Goal: Task Accomplishment & Management: Complete application form

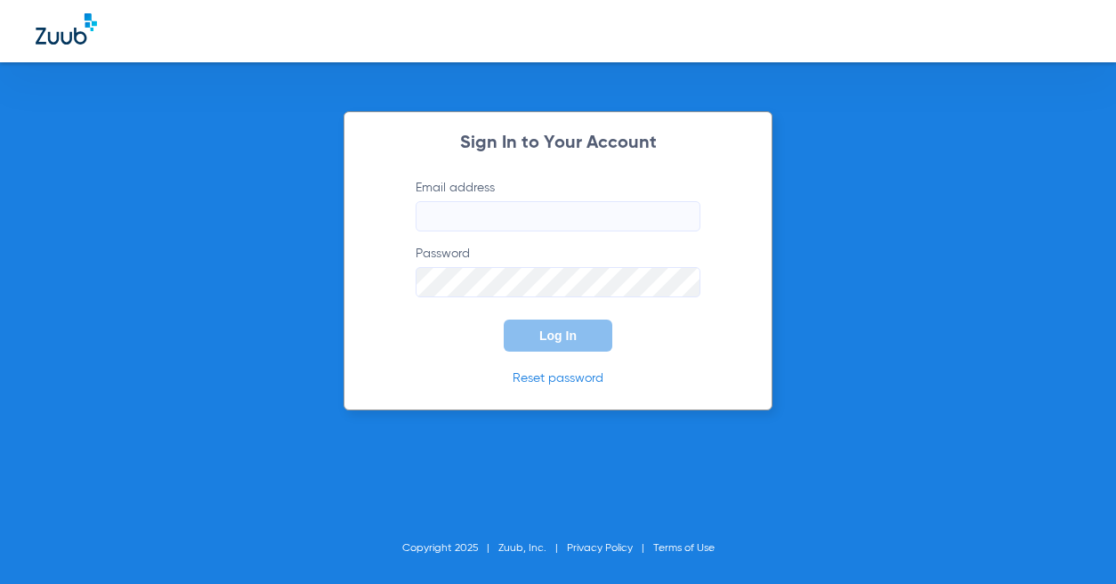
type input "[EMAIL_ADDRESS][DOMAIN_NAME]"
click at [574, 343] on button "Log In" at bounding box center [558, 336] width 109 height 32
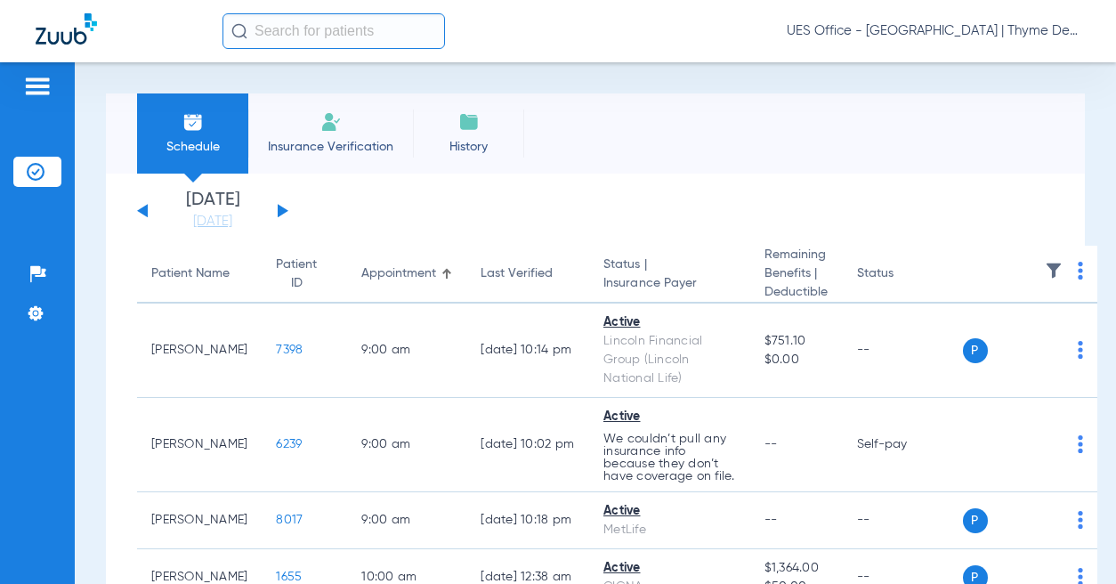
click at [309, 28] on input "text" at bounding box center [334, 31] width 223 height 36
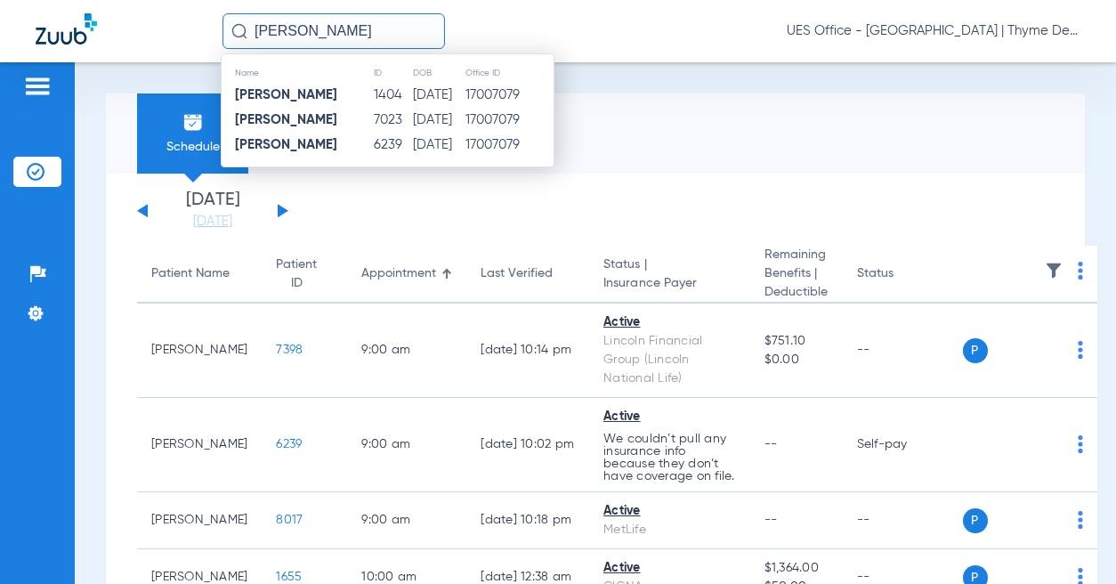
type input "[PERSON_NAME]"
click at [373, 90] on td "1404" at bounding box center [392, 95] width 39 height 25
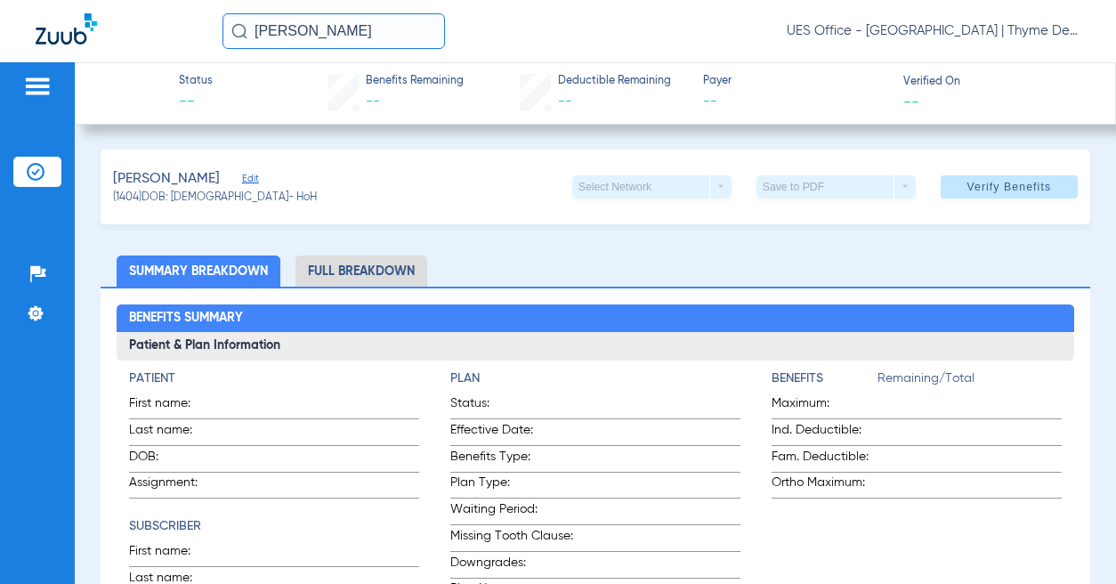
click at [344, 22] on input "[PERSON_NAME]" at bounding box center [334, 31] width 223 height 36
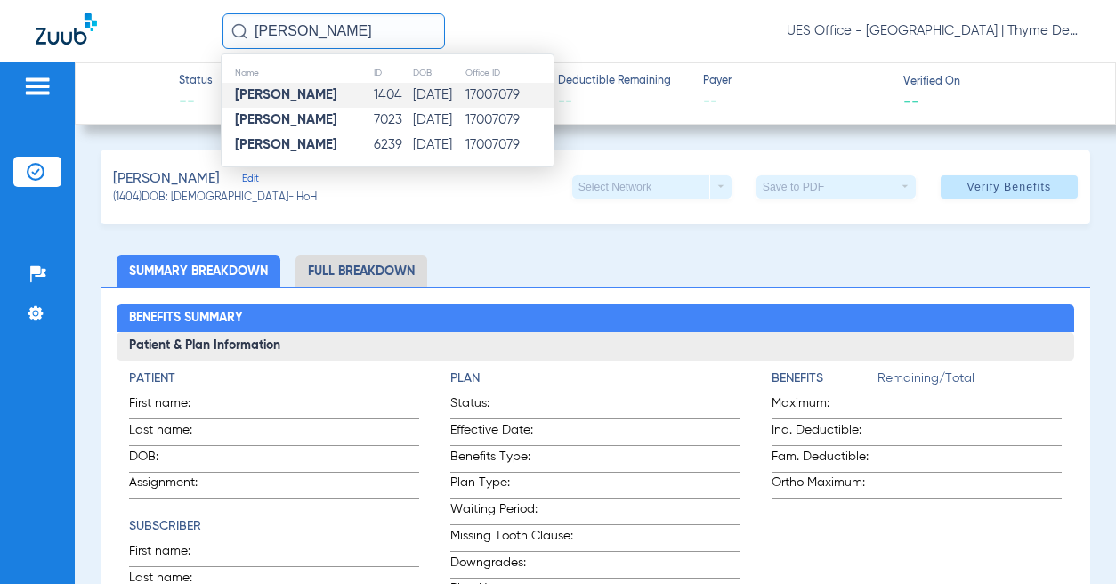
click at [412, 144] on td "[DATE]" at bounding box center [438, 145] width 53 height 25
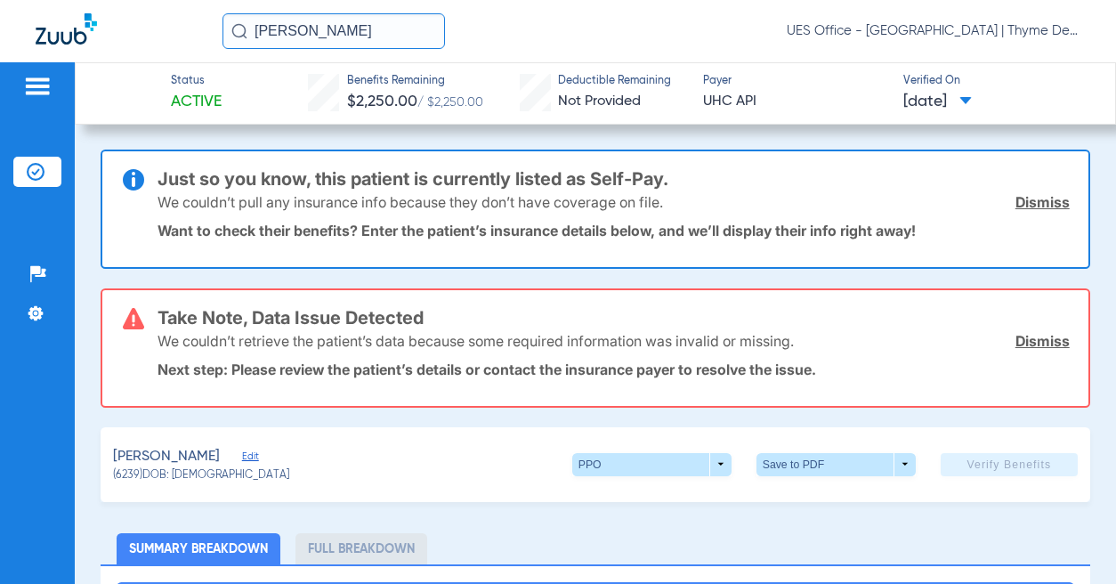
drag, startPoint x: 1027, startPoint y: 340, endPoint x: 1023, endPoint y: 220, distance: 120.3
click at [1027, 339] on link "Dismiss" at bounding box center [1043, 341] width 54 height 18
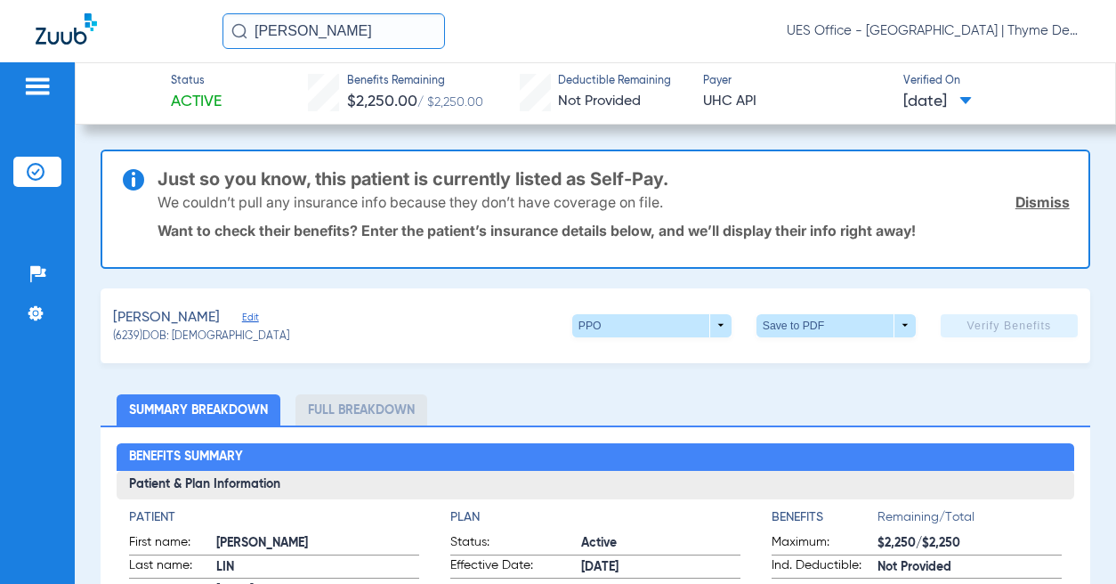
click at [1029, 195] on link "Dismiss" at bounding box center [1043, 202] width 54 height 18
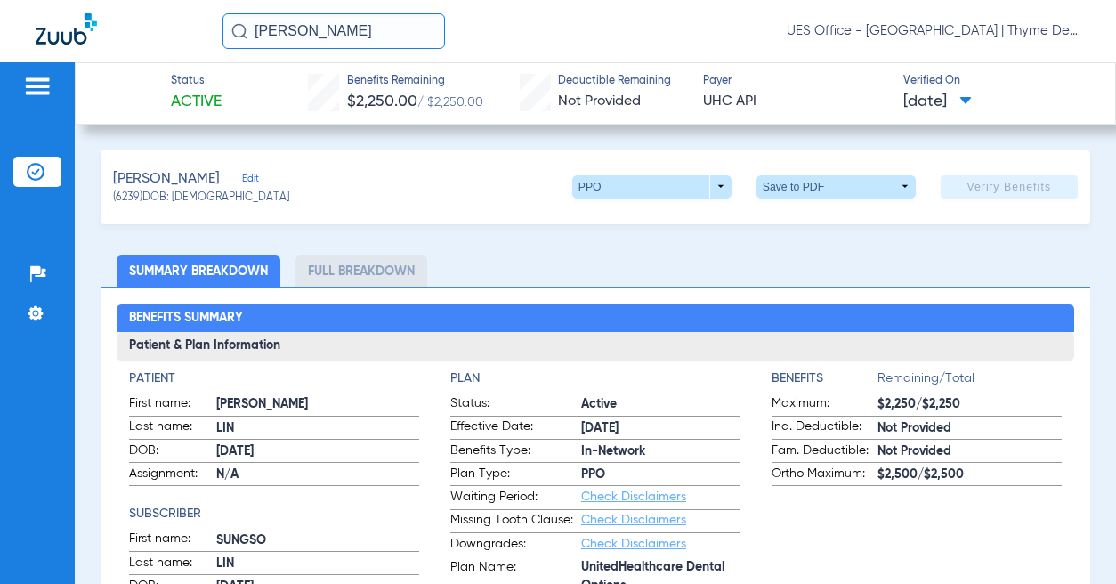
click at [242, 176] on span "Edit" at bounding box center [250, 181] width 16 height 17
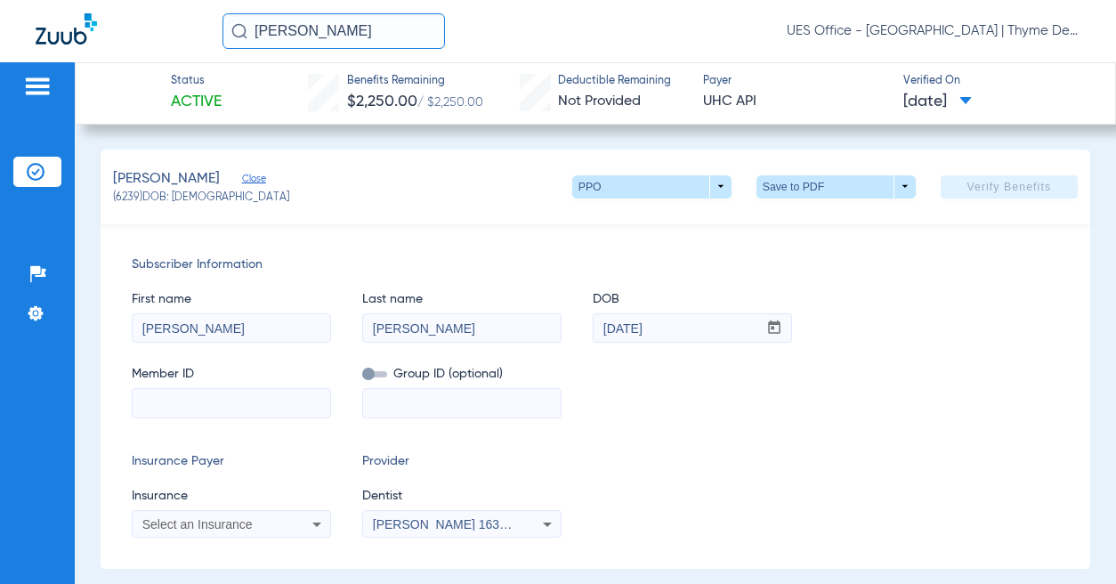
click at [164, 326] on input "[PERSON_NAME]" at bounding box center [232, 328] width 198 height 28
click at [163, 326] on input "[PERSON_NAME]" at bounding box center [232, 328] width 198 height 28
type input "sungso"
type input "[PERSON_NAME]"
click at [163, 409] on input at bounding box center [232, 403] width 198 height 28
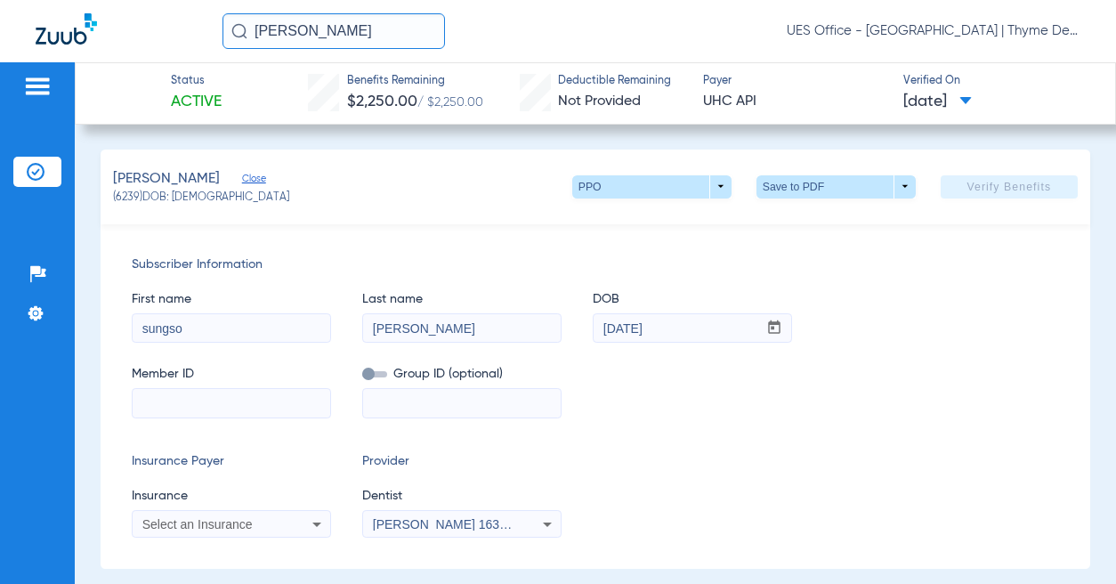
paste input "301922360"
type input "301922360"
click at [281, 524] on div "Select an Insurance" at bounding box center [213, 524] width 143 height 12
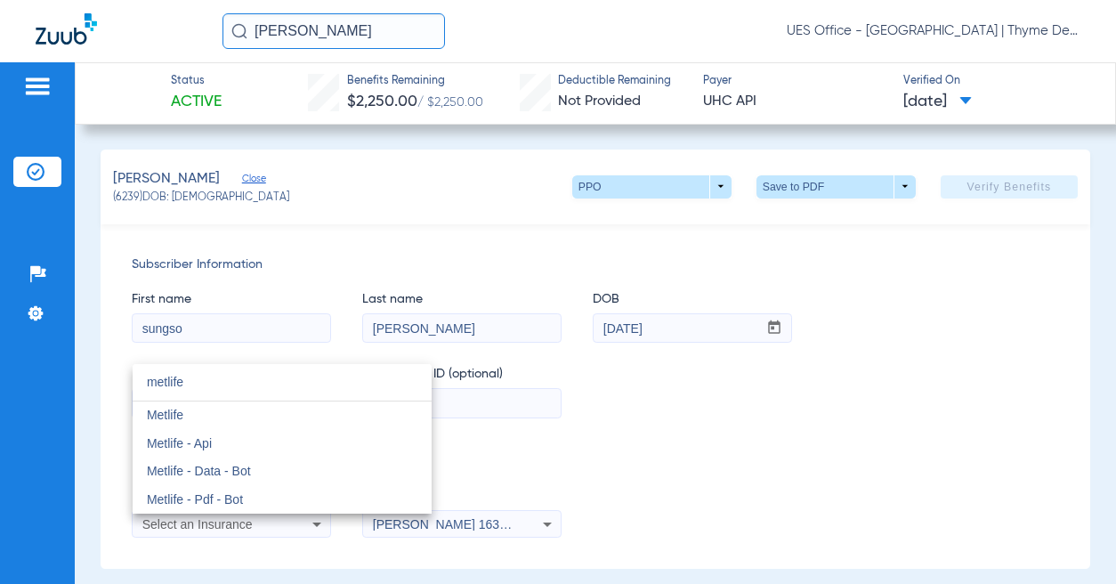
type input "metlife"
click at [195, 409] on mat-option "Metlife" at bounding box center [282, 415] width 299 height 28
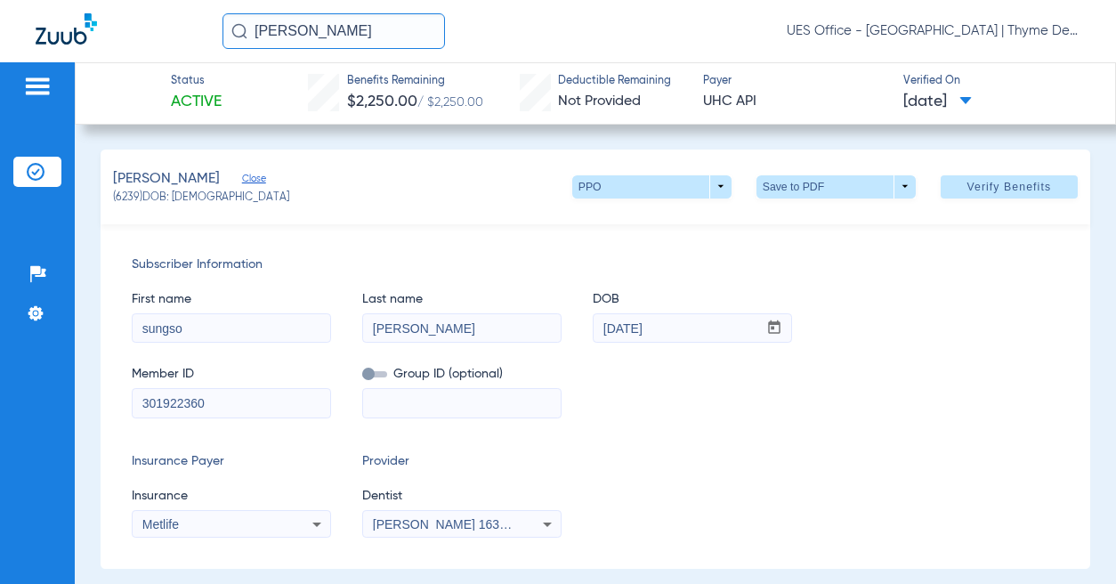
click at [462, 539] on div "Subscriber Information First name sungso Last name [PERSON_NAME] mm / dd / yyyy…" at bounding box center [596, 396] width 990 height 345
click at [482, 524] on span "[PERSON_NAME] 1639637408" at bounding box center [460, 524] width 175 height 14
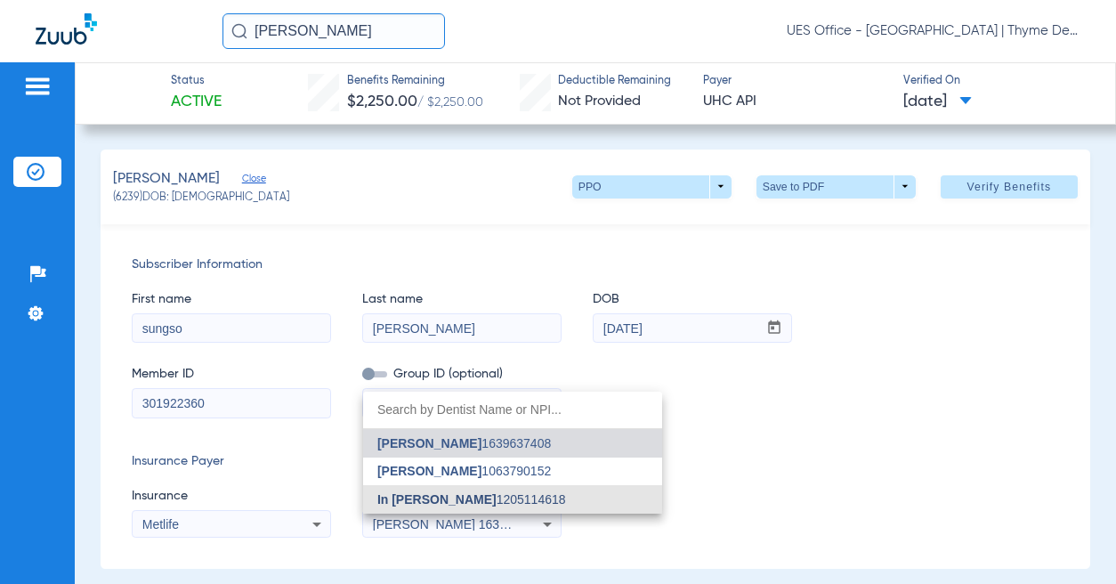
click at [466, 496] on span "In [PERSON_NAME] 1205114618" at bounding box center [471, 499] width 189 height 12
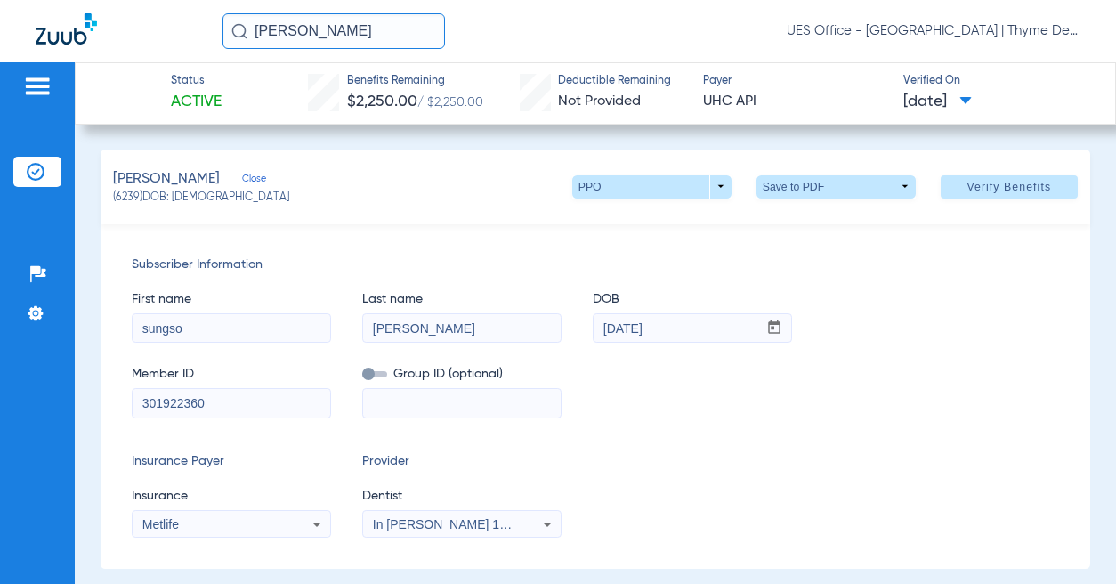
click at [398, 328] on input "[PERSON_NAME]" at bounding box center [462, 328] width 198 height 28
type input "lin"
drag, startPoint x: 675, startPoint y: 331, endPoint x: 572, endPoint y: 317, distance: 104.2
click at [572, 329] on div "First name sungso Last name [PERSON_NAME] mm / dd / yyyy [DATE]" at bounding box center [596, 308] width 928 height 69
type input "[DATE]"
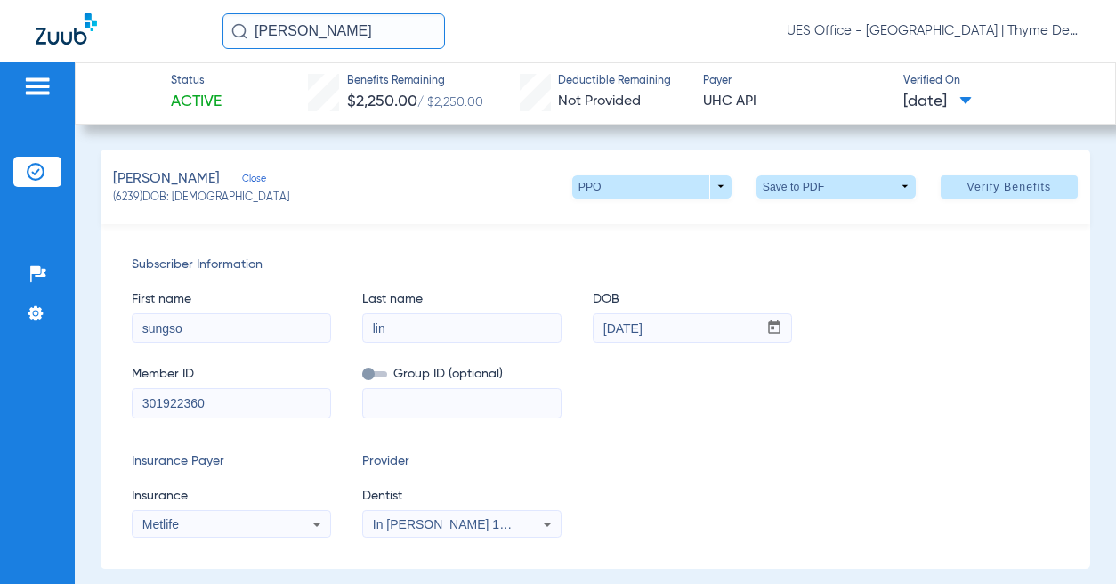
click at [644, 463] on div "Insurance Payer Insurance Metlife Provider Dentist In [PERSON_NAME] 1205114618" at bounding box center [596, 494] width 928 height 85
click at [50, 79] on img at bounding box center [37, 86] width 28 height 21
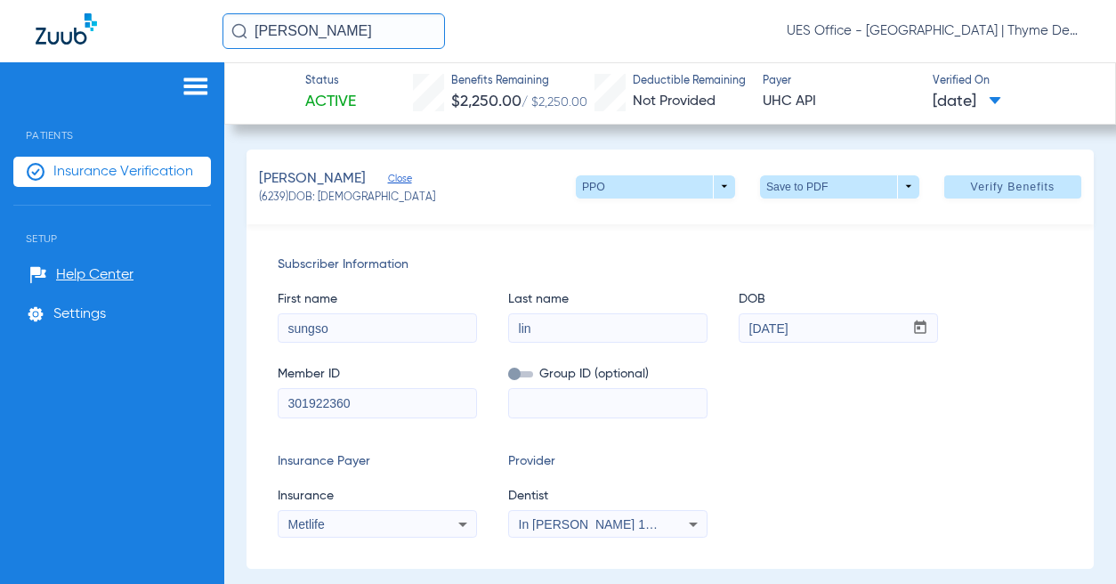
click at [165, 168] on span "Insurance Verification" at bounding box center [123, 172] width 140 height 18
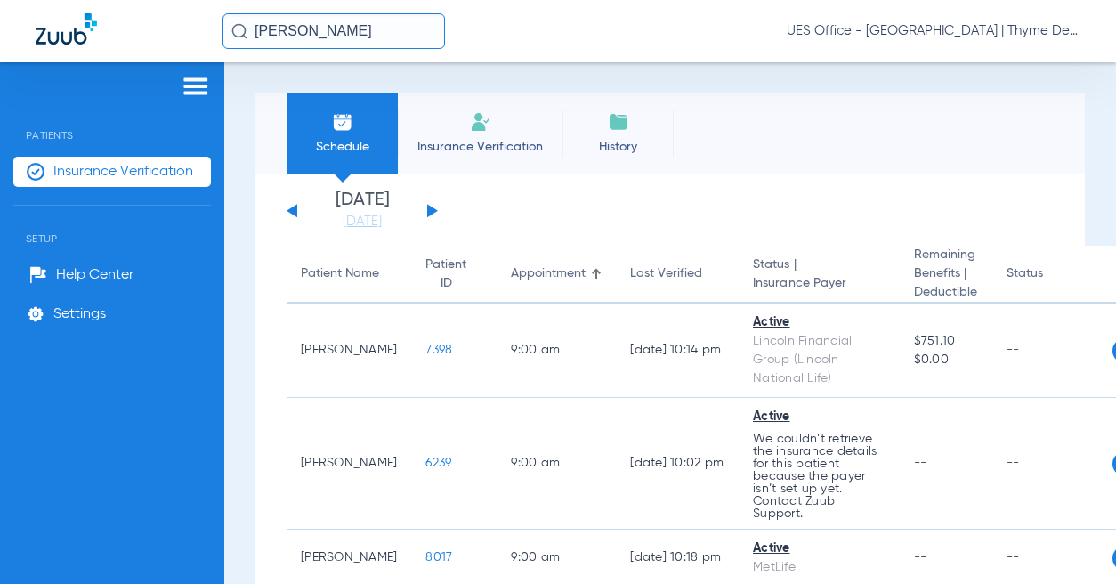
click at [456, 125] on li "Insurance Verification" at bounding box center [480, 133] width 165 height 80
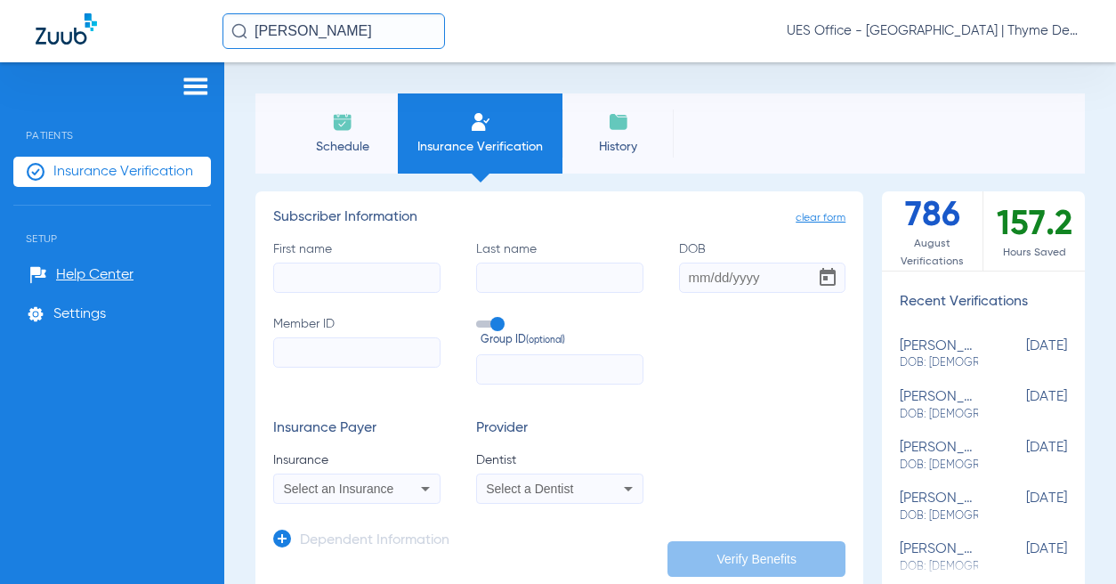
drag, startPoint x: 372, startPoint y: 263, endPoint x: 379, endPoint y: 275, distance: 13.6
click at [374, 267] on input "First name" at bounding box center [356, 278] width 167 height 30
click at [382, 274] on input "First name" at bounding box center [356, 278] width 167 height 30
type input "sungso"
type input "lin"
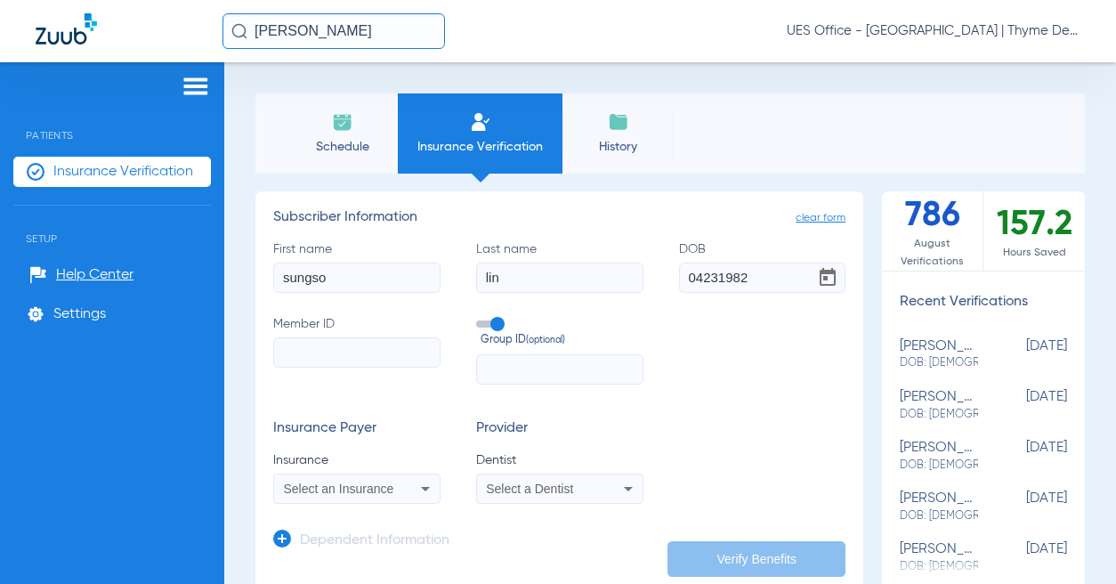
type input "[DATE]"
click at [392, 348] on input "Member ID" at bounding box center [356, 352] width 167 height 30
paste input "301922360"
type input "301922360"
click at [309, 489] on span "Select an Insurance" at bounding box center [339, 489] width 110 height 14
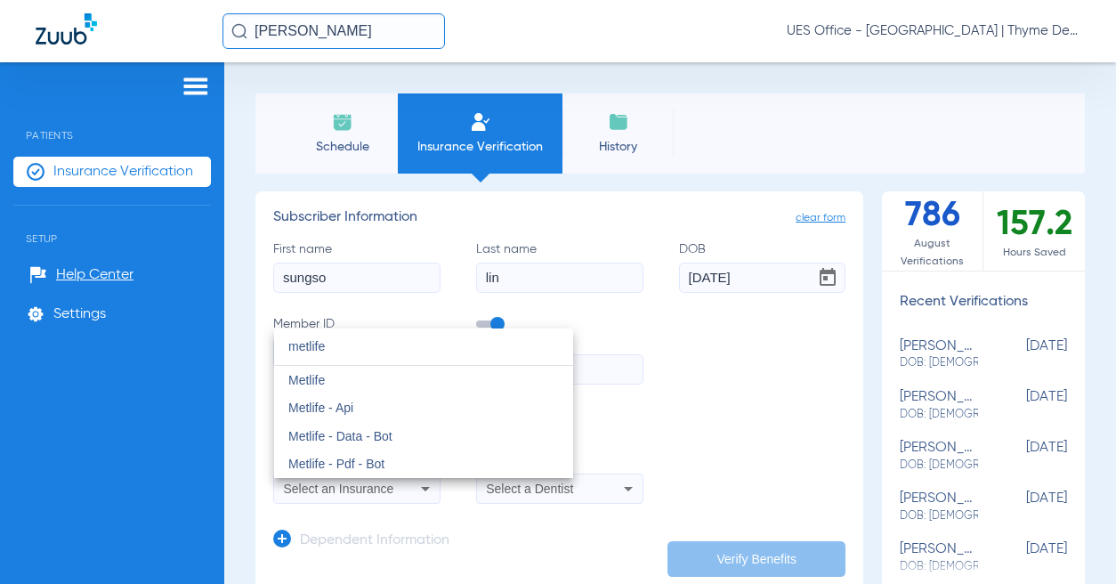
type input "metlife"
click at [320, 379] on span "Metlife" at bounding box center [306, 380] width 36 height 14
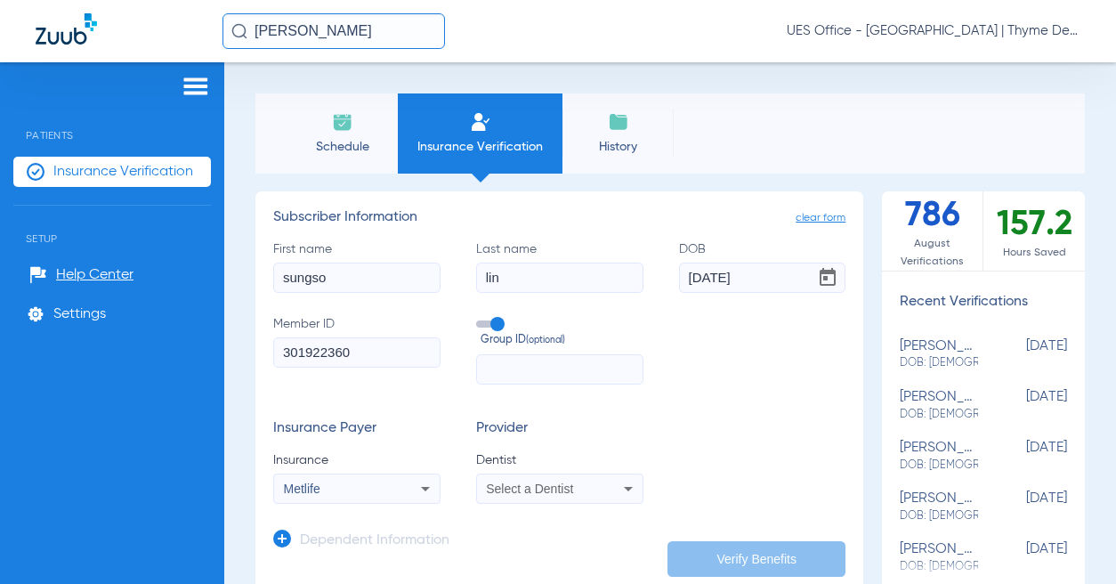
click at [566, 490] on span "Select a Dentist" at bounding box center [529, 489] width 87 height 14
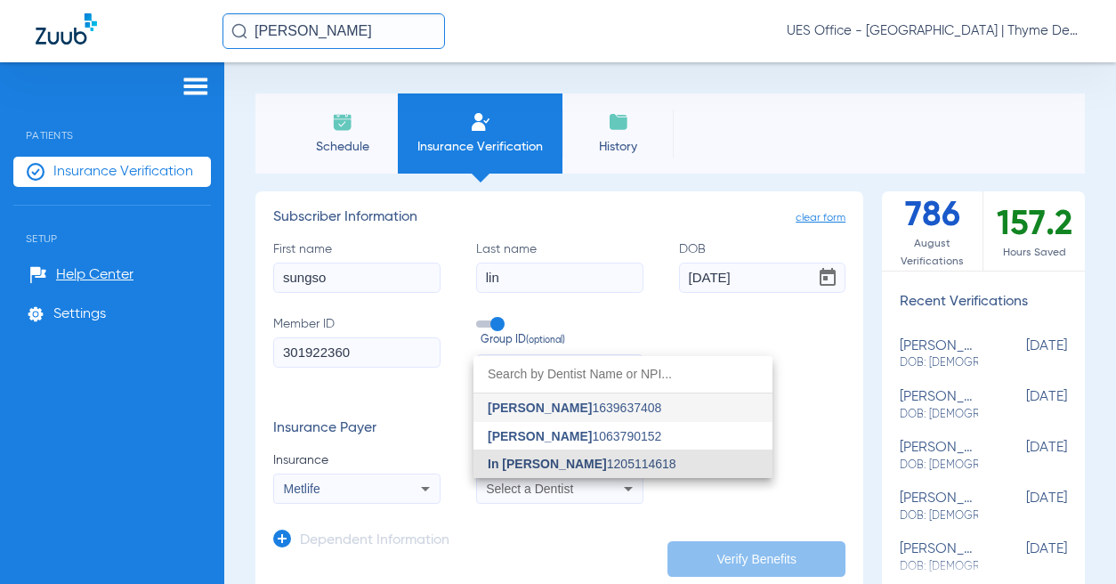
click at [561, 461] on span "In [PERSON_NAME]" at bounding box center [547, 464] width 119 height 14
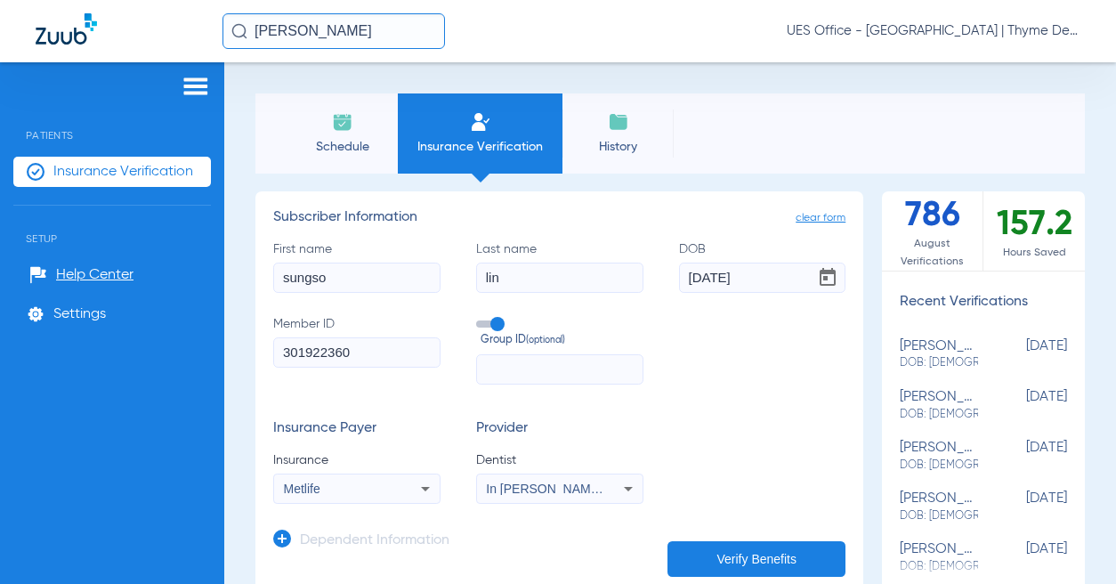
click at [281, 542] on icon at bounding box center [282, 539] width 18 height 18
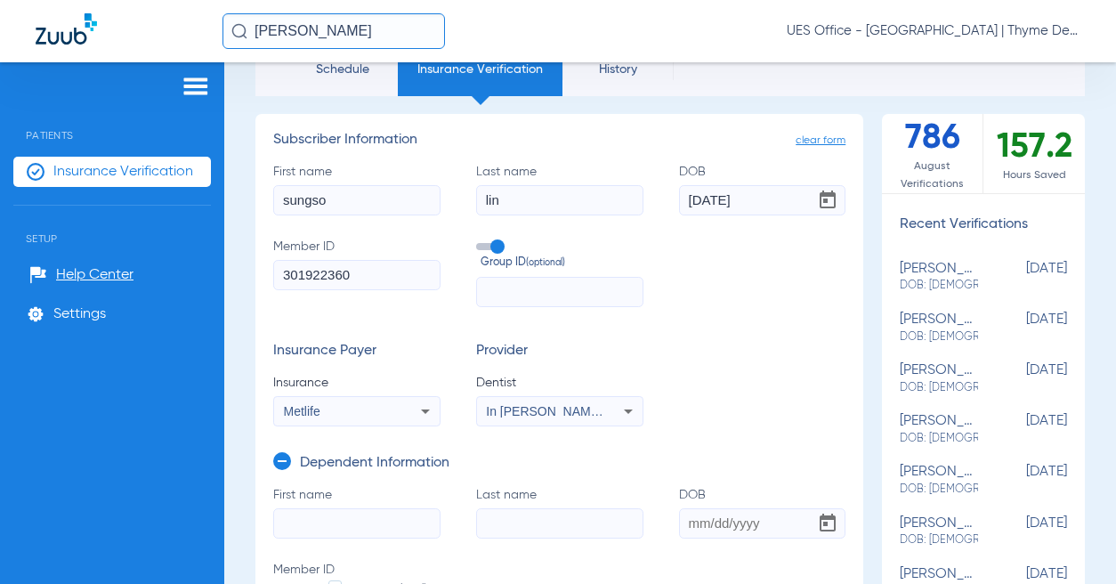
scroll to position [178, 0]
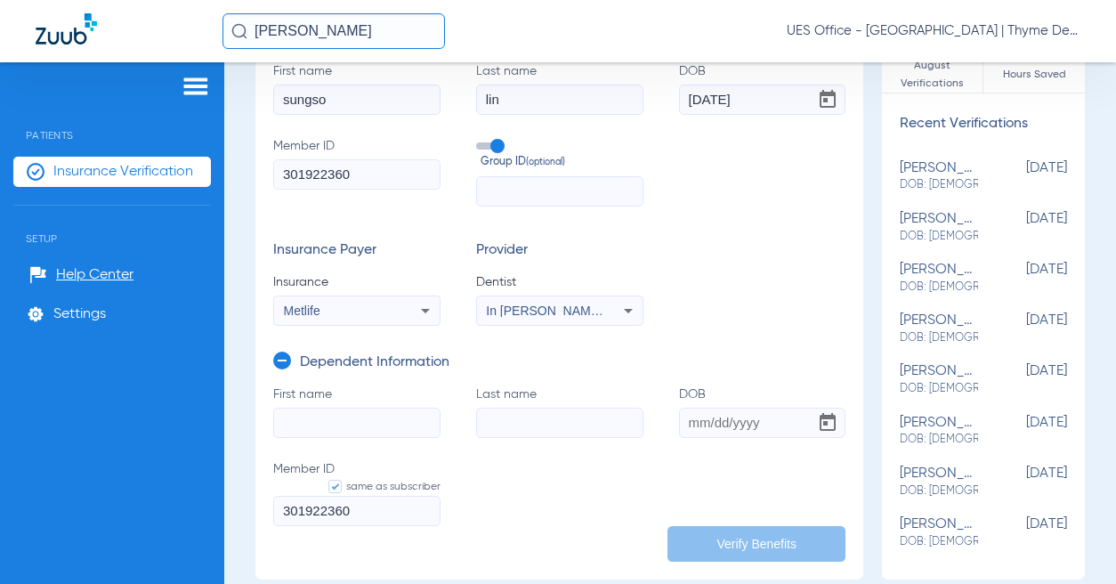
click at [356, 409] on input "First name" at bounding box center [356, 423] width 167 height 30
click at [298, 418] on input "First name Required" at bounding box center [356, 423] width 167 height 30
type input "[PERSON_NAME]"
type input "lin"
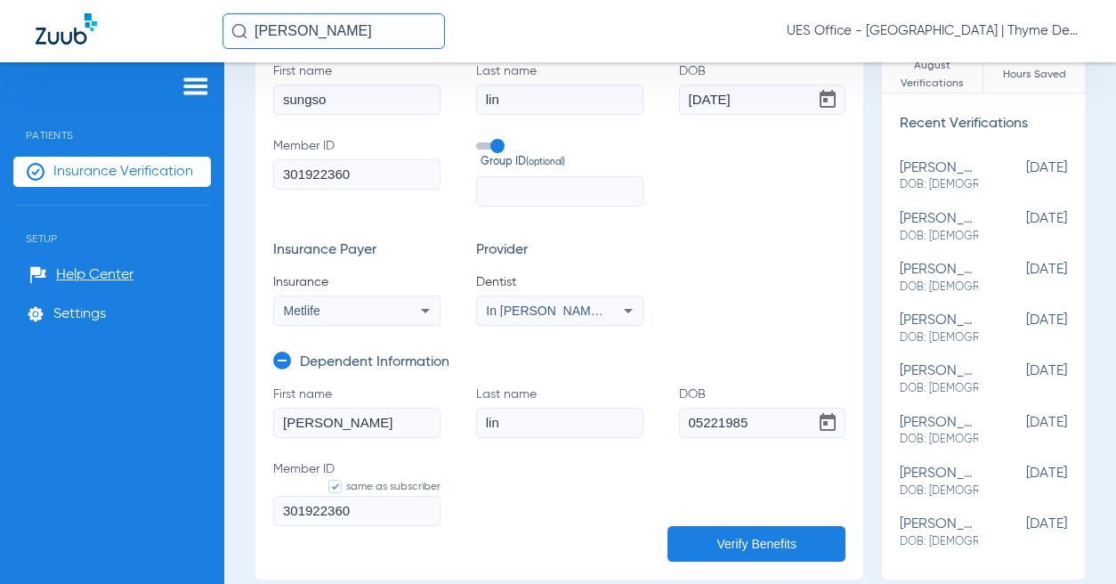
type input "05221985"
type input "[DATE]"
click at [742, 545] on button "Verify Benefits" at bounding box center [757, 544] width 178 height 36
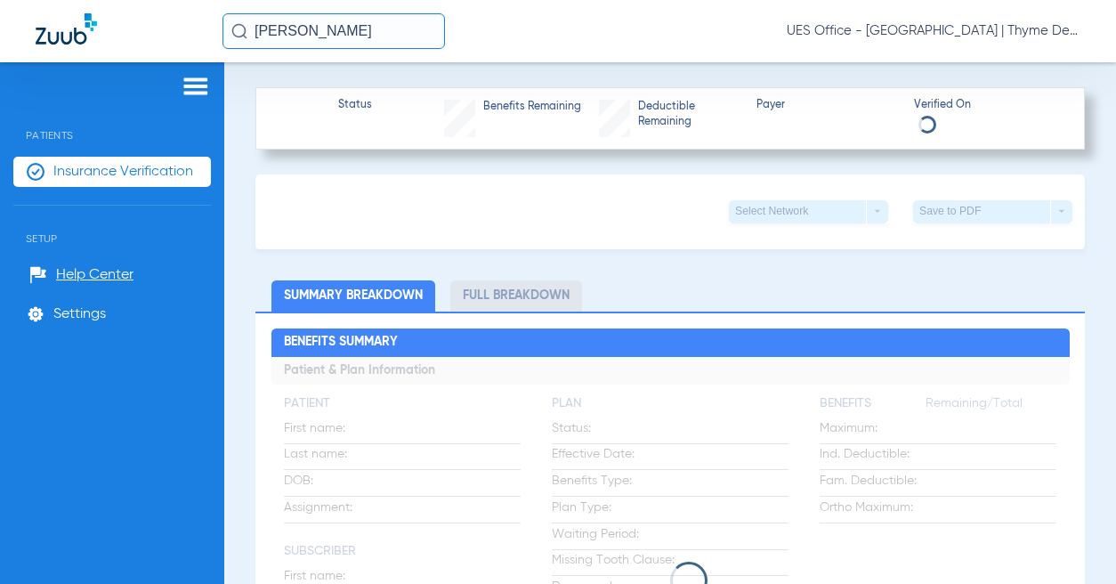
scroll to position [712, 0]
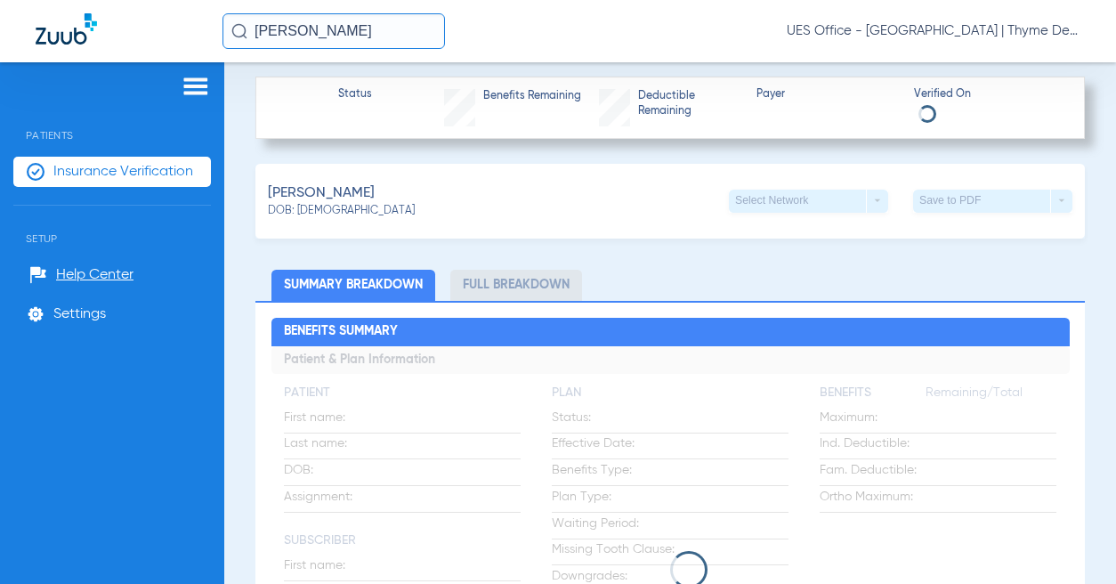
click at [638, 179] on div "[PERSON_NAME]: [DEMOGRAPHIC_DATA] Select Network arrow_drop_down Save to PDF ar…" at bounding box center [670, 201] width 830 height 75
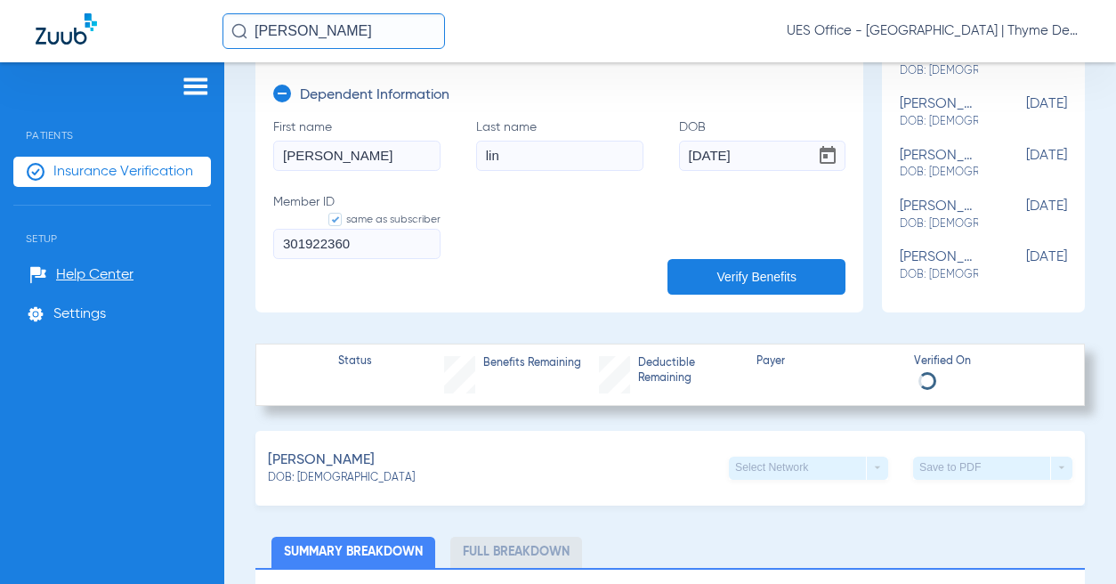
scroll to position [534, 0]
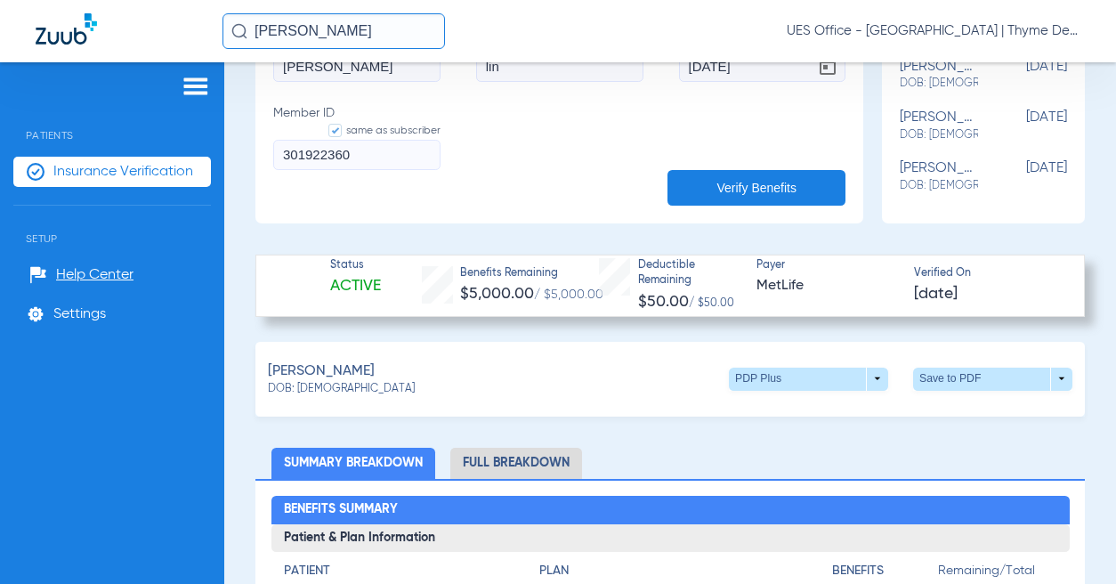
click at [1047, 377] on span at bounding box center [992, 379] width 159 height 23
click at [870, 412] on span "Save to PDF" at bounding box center [846, 412] width 70 height 12
